Goal: Navigation & Orientation: Find specific page/section

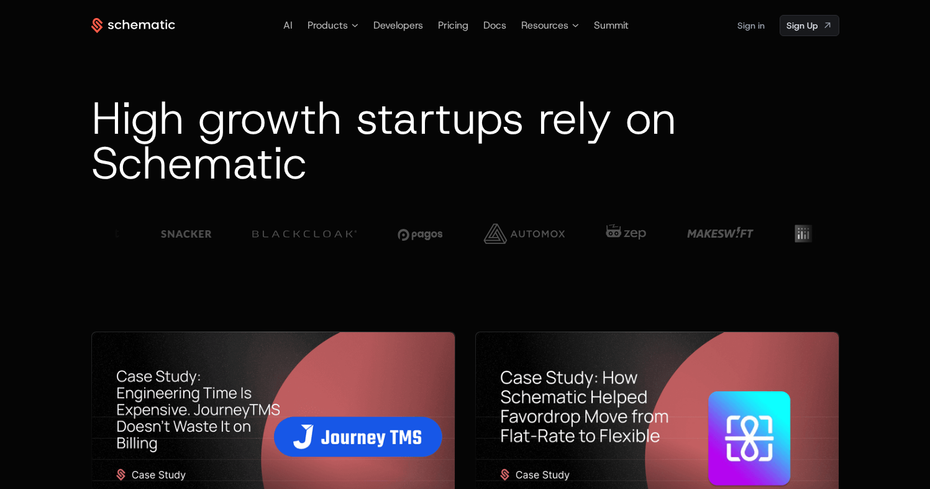
click at [382, 28] on span "Developers" at bounding box center [399, 25] width 50 height 13
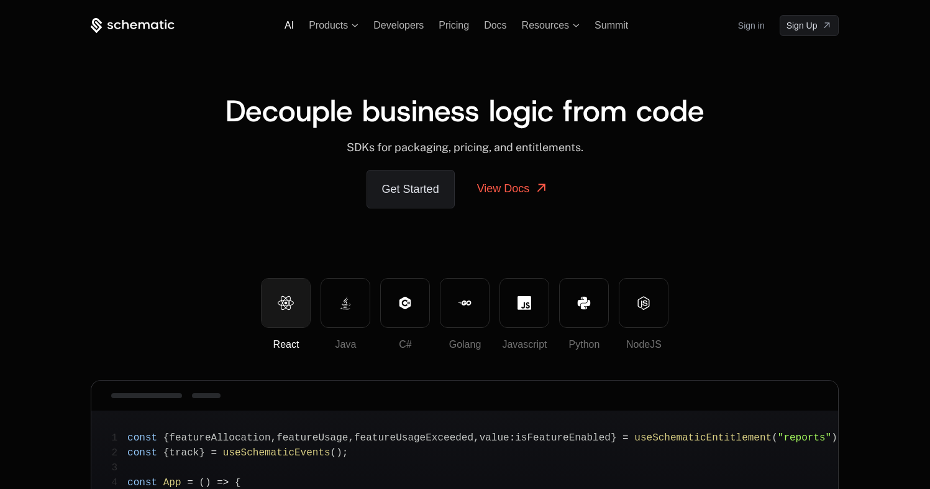
click at [287, 27] on span "AI" at bounding box center [289, 25] width 9 height 11
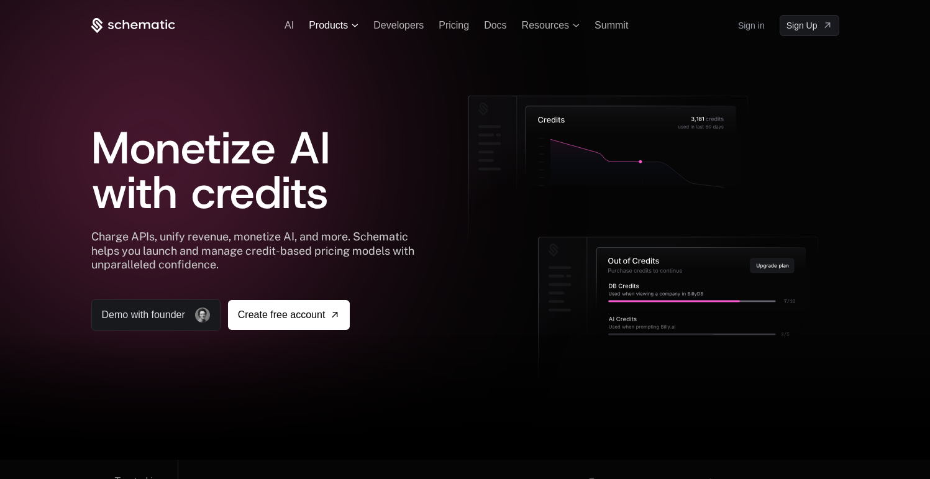
click at [320, 26] on span "Products" at bounding box center [328, 25] width 39 height 15
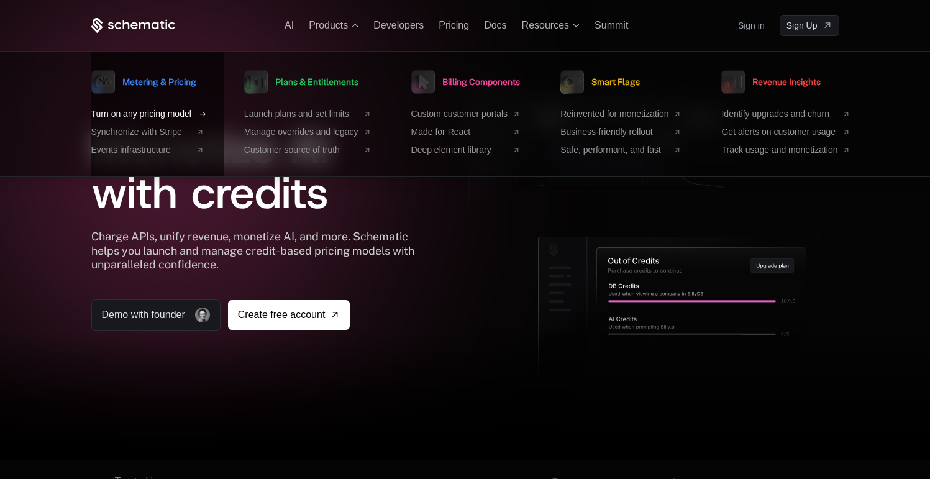
click at [158, 112] on span "Turn on any pricing model" at bounding box center [141, 114] width 100 height 13
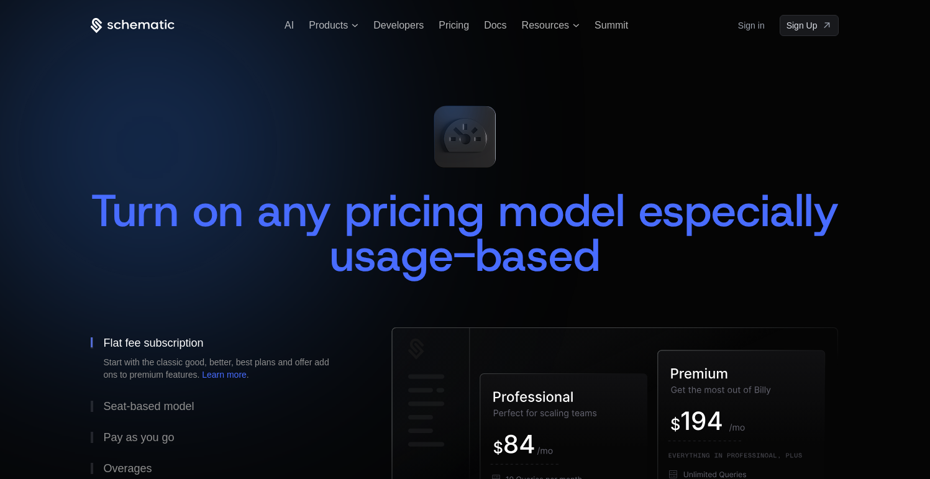
click at [132, 18] on icon at bounding box center [133, 26] width 84 height 16
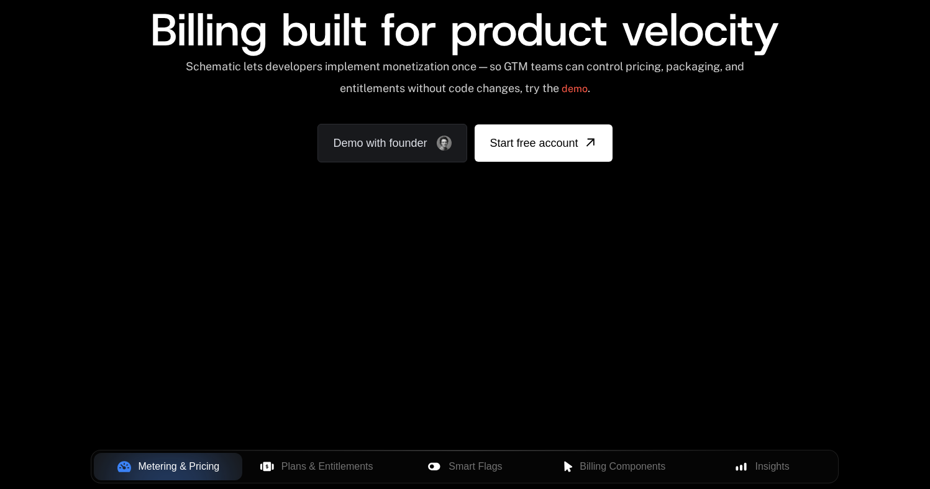
scroll to position [136, 0]
